Goal: Task Accomplishment & Management: Manage account settings

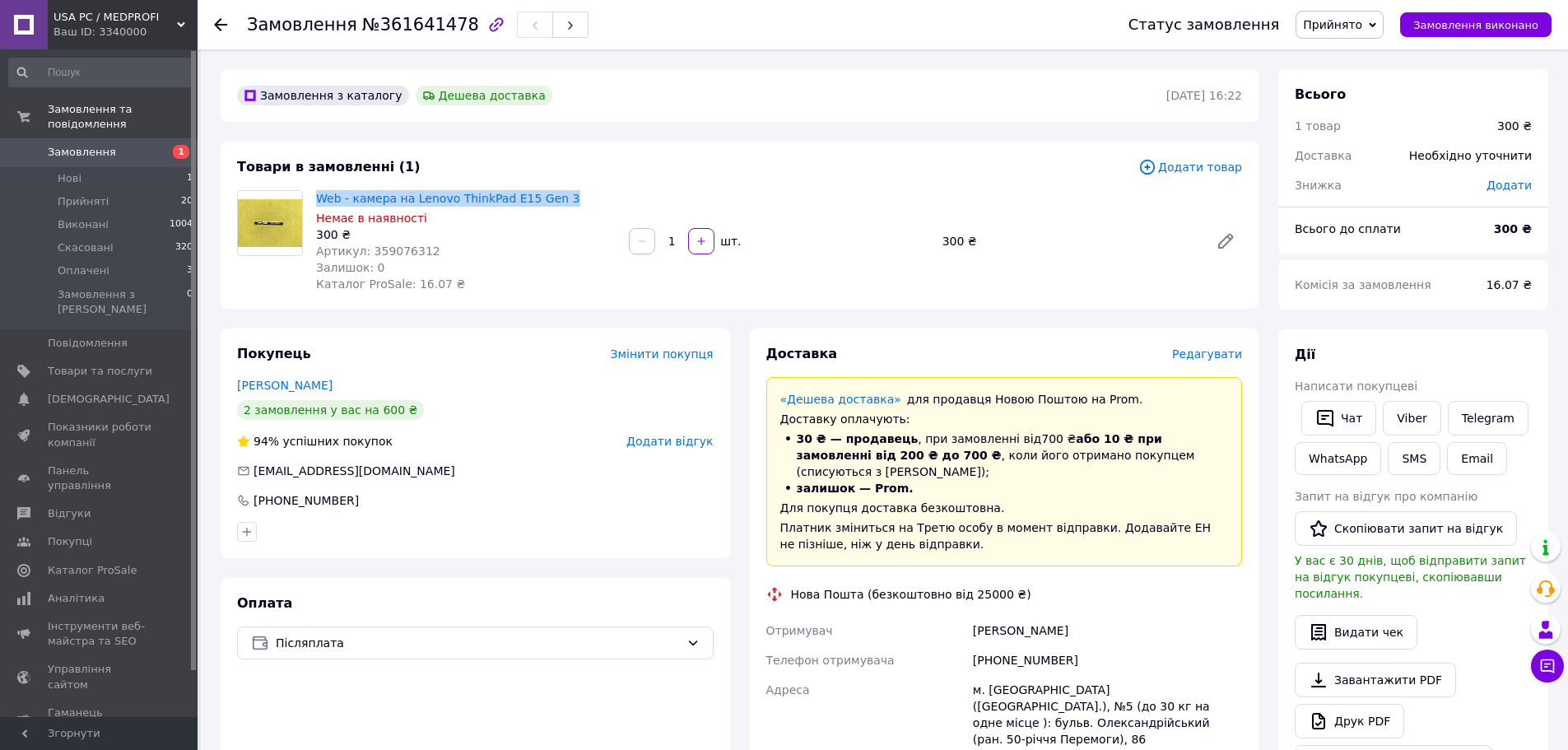
drag, startPoint x: 557, startPoint y: 195, endPoint x: 315, endPoint y: 190, distance: 242.1
click at [315, 190] on div "Web - камера на Lenovo ThinkPad E15 Gen 3 Немає в наявності 300 ₴ Артикул: 3590…" at bounding box center [467, 241] width 313 height 109
copy link "Web - камера на Lenovo ThinkPad E15 Gen 3"
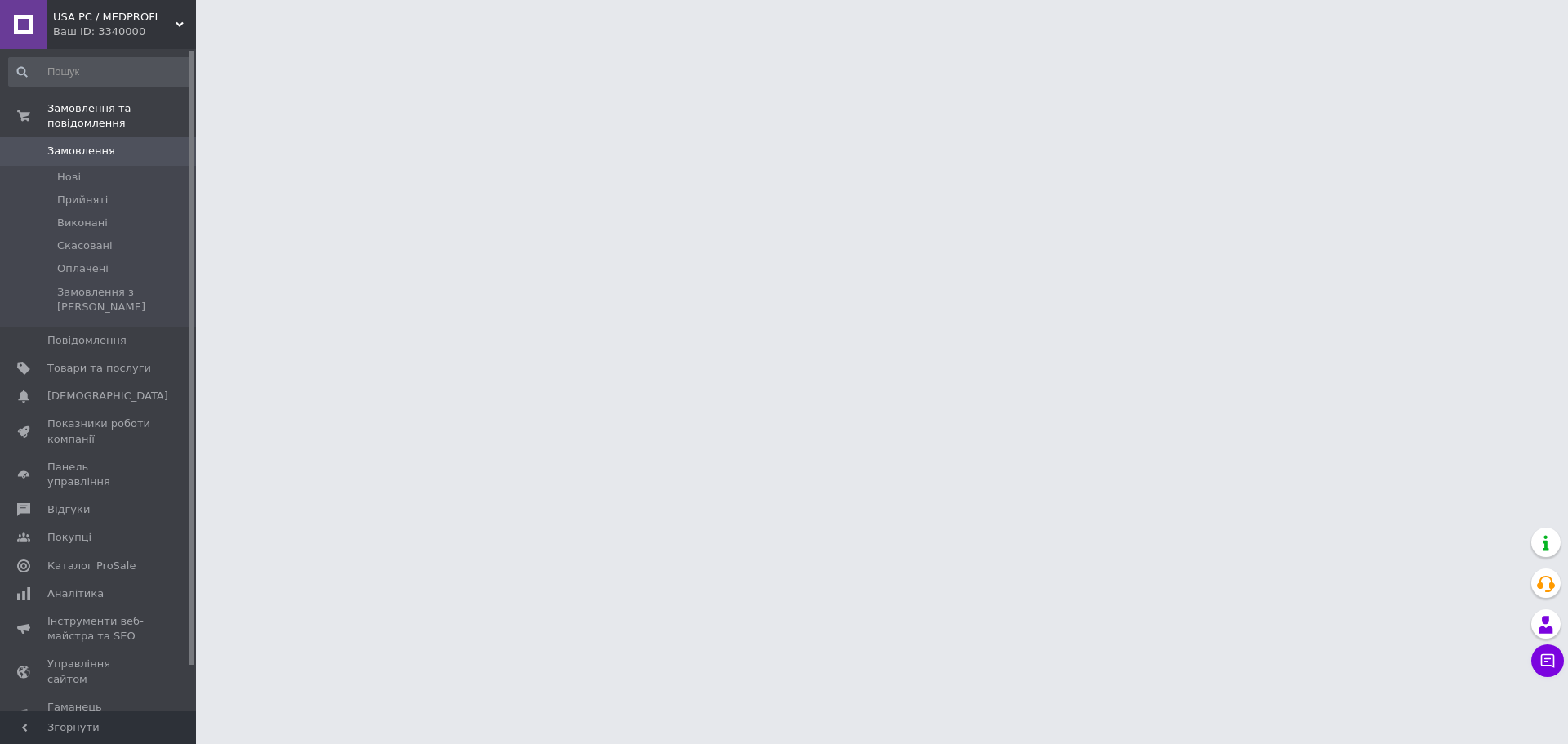
click at [633, 23] on div at bounding box center [784, 20] width 1568 height 41
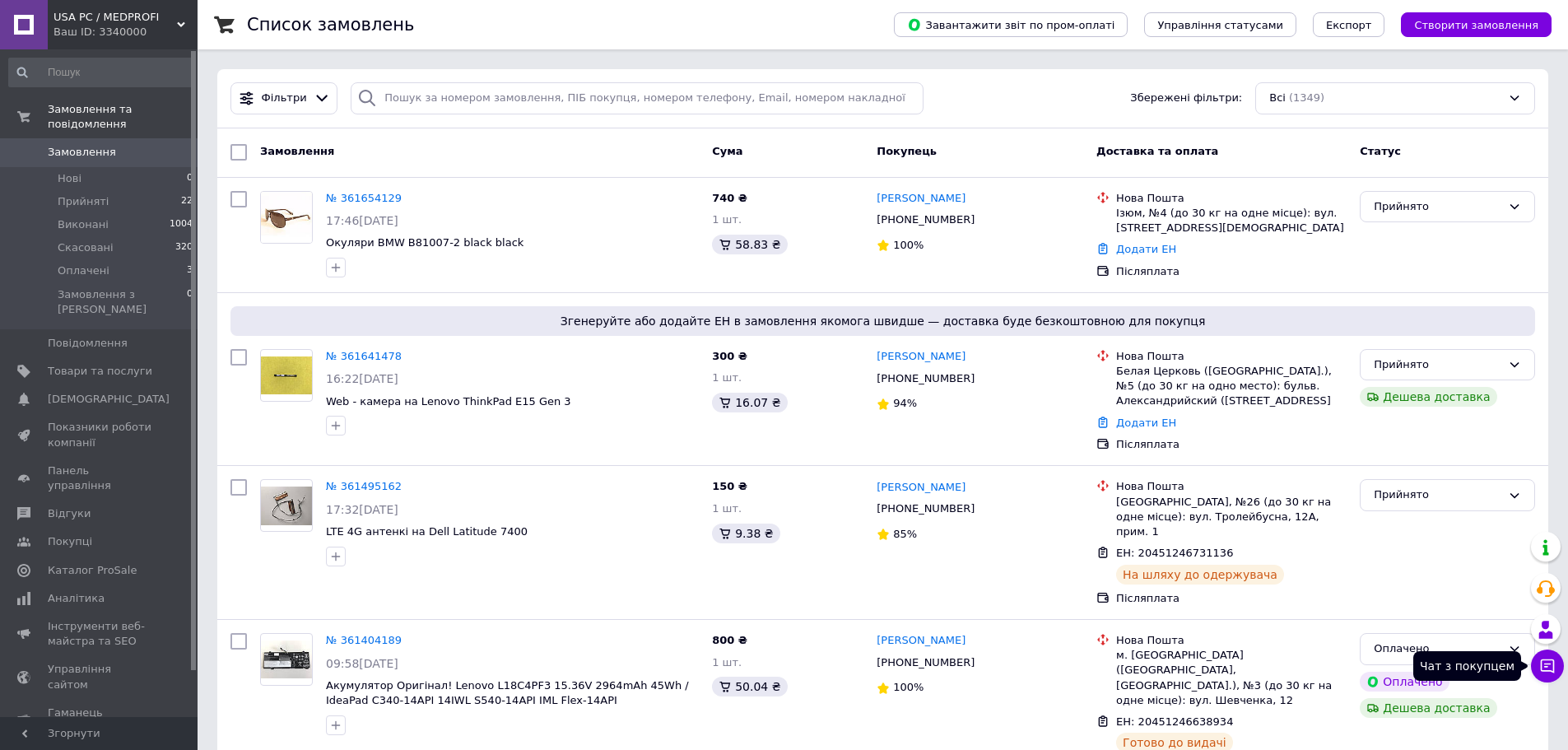
click at [1545, 661] on icon at bounding box center [1548, 666] width 17 height 17
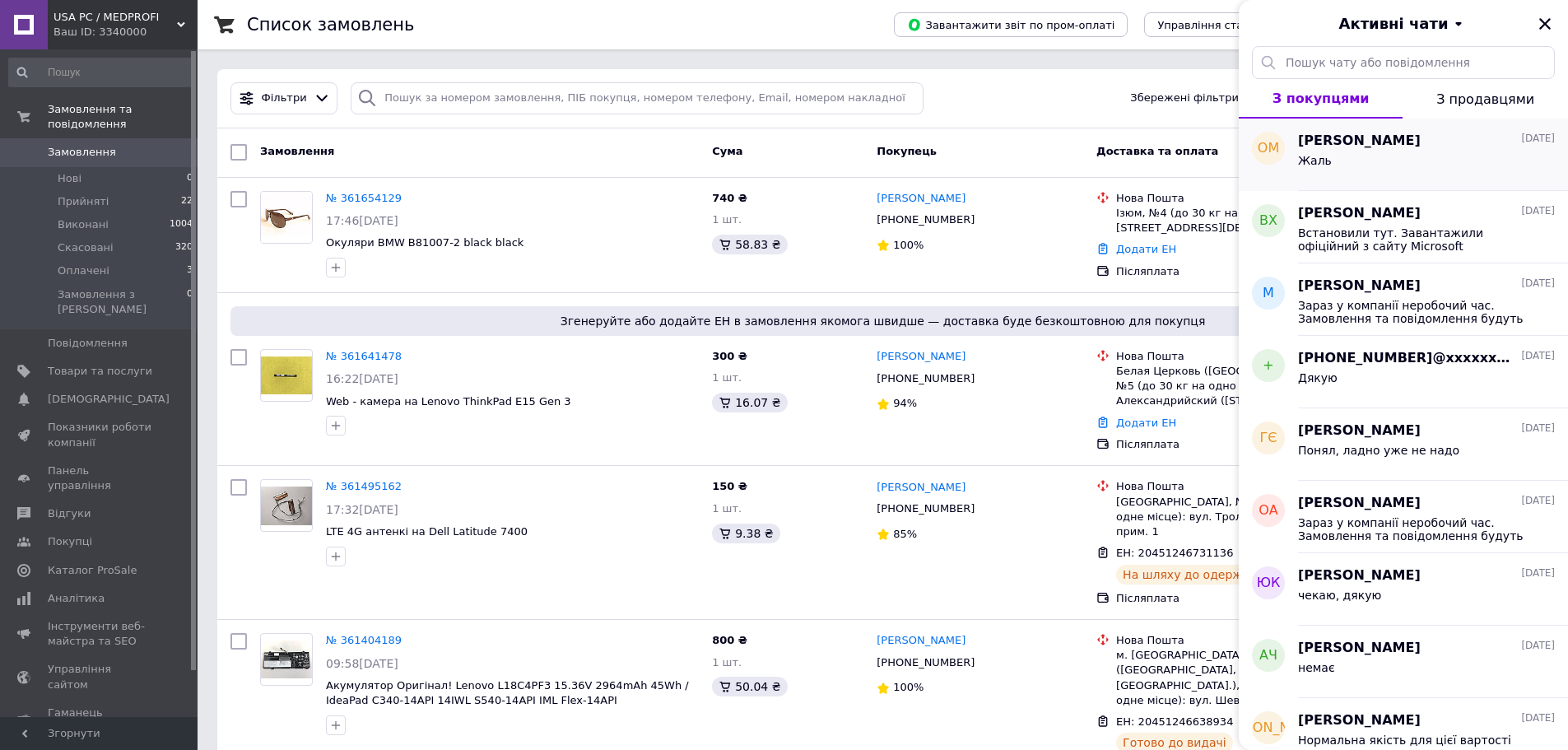
click at [1435, 157] on div "Жаль" at bounding box center [1426, 163] width 257 height 26
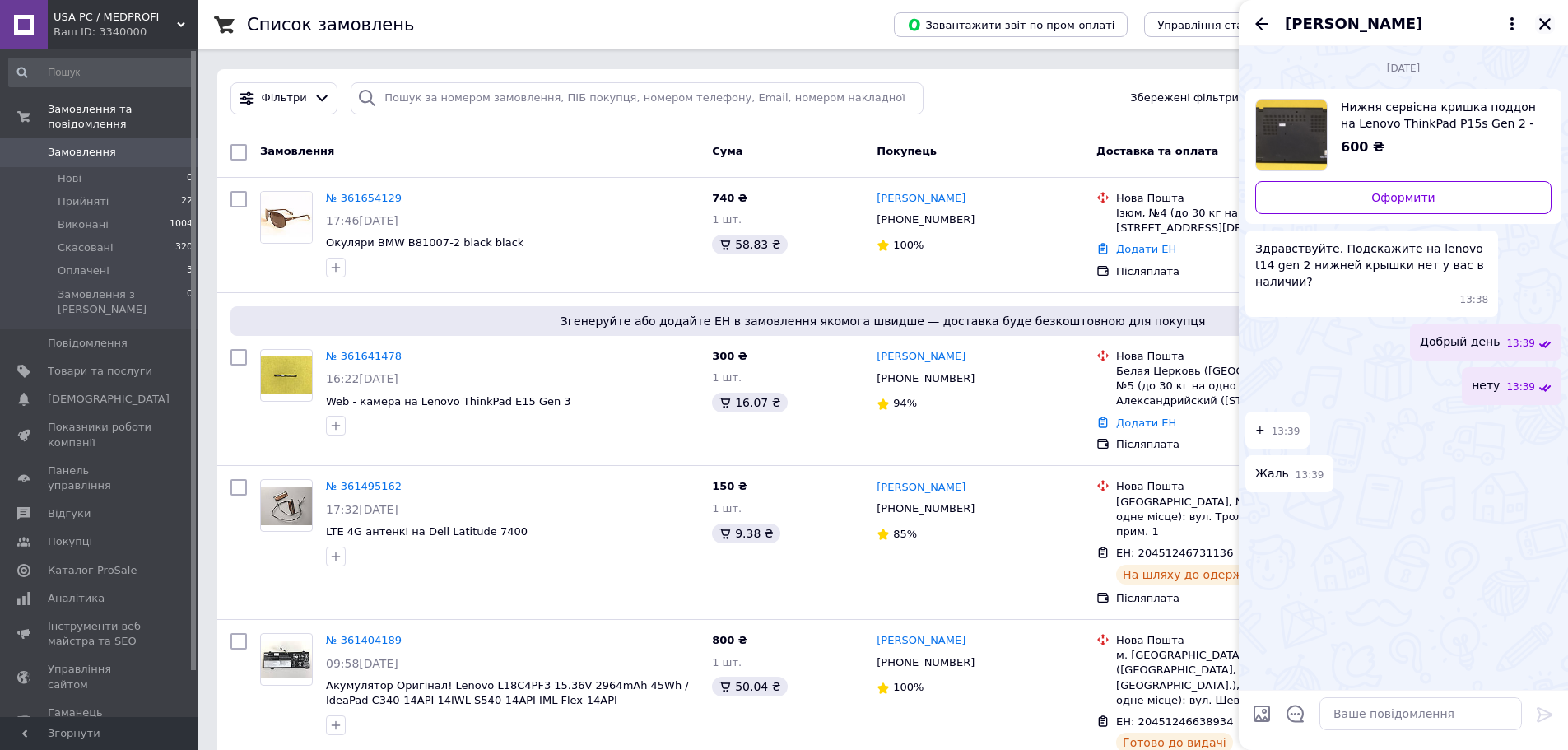
click at [1544, 23] on icon "Закрити" at bounding box center [1545, 24] width 12 height 12
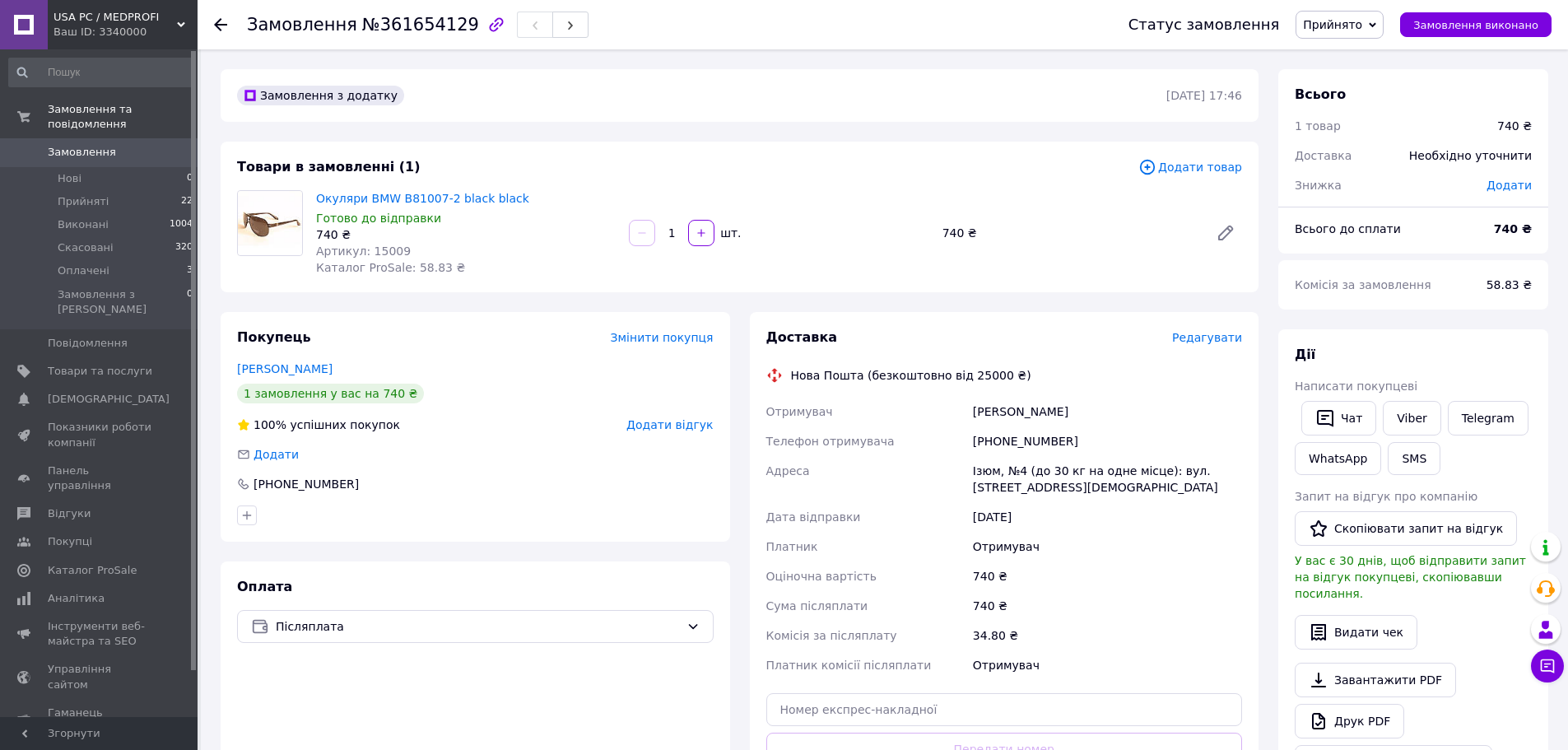
click at [271, 214] on img at bounding box center [270, 223] width 64 height 65
click at [333, 207] on div "Окуляри BMW B81007-2 black black Готово до відправки 740 ₴ Артикул: 15009 Катал…" at bounding box center [467, 233] width 313 height 92
click at [333, 200] on link "Окуляри BMW B81007-2 black black" at bounding box center [422, 199] width 214 height 13
click at [462, 200] on link "Окуляри BMW B81007-2 black black" at bounding box center [422, 199] width 214 height 13
